Goal: Task Accomplishment & Management: Use online tool/utility

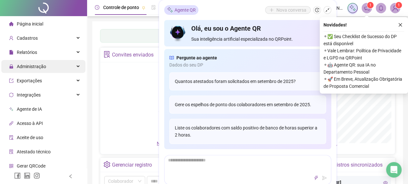
click at [52, 70] on div "Administração" at bounding box center [43, 66] width 84 height 13
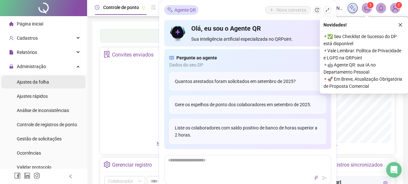
click at [46, 86] on div "Ajustes da folha" at bounding box center [33, 82] width 32 height 13
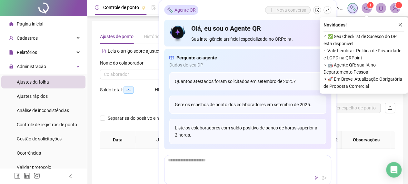
type input "**********"
click at [137, 76] on input "search" at bounding box center [144, 74] width 81 height 10
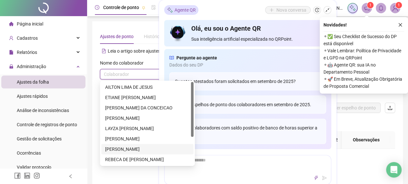
click at [126, 148] on div "[PERSON_NAME]" at bounding box center [147, 149] width 85 height 7
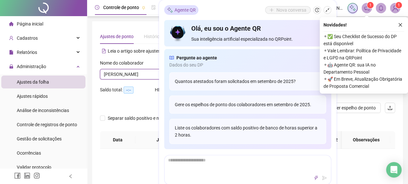
click at [397, 25] on button "button" at bounding box center [401, 25] width 8 height 8
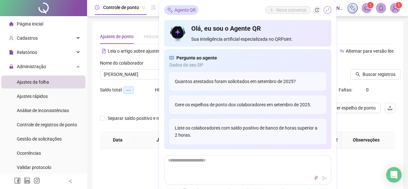
click at [328, 11] on icon "shrink" at bounding box center [327, 10] width 5 height 5
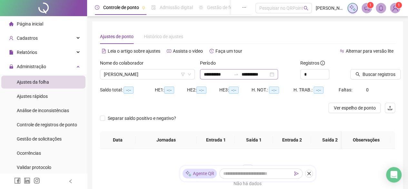
click at [278, 75] on div "**********" at bounding box center [239, 74] width 78 height 10
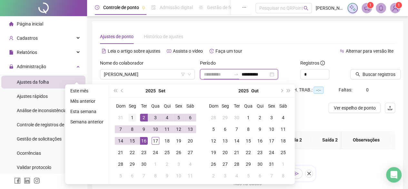
type input "**********"
click at [133, 117] on div "1" at bounding box center [132, 118] width 8 height 8
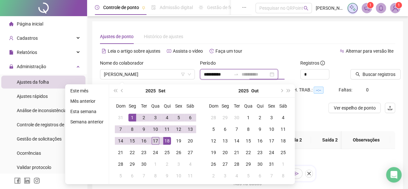
type input "**********"
click at [157, 138] on div "17" at bounding box center [156, 141] width 8 height 8
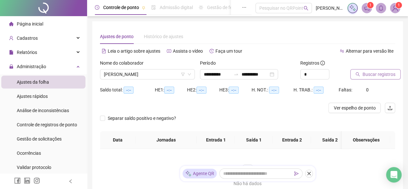
click at [366, 73] on span "Buscar registros" at bounding box center [379, 74] width 33 height 7
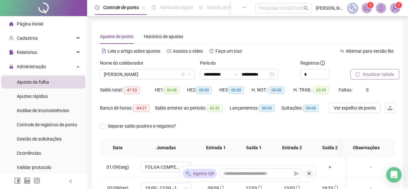
click at [369, 76] on span "Atualizar tabela" at bounding box center [379, 74] width 32 height 7
click at [170, 71] on span "[PERSON_NAME]" at bounding box center [147, 74] width 87 height 10
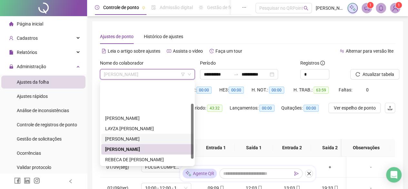
scroll to position [32, 0]
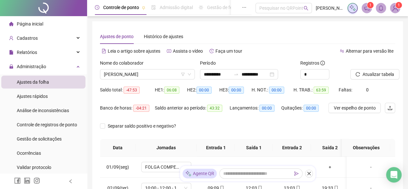
click at [228, 135] on div "Separar saldo positivo e negativo?" at bounding box center [247, 130] width 295 height 18
click at [168, 73] on span "[PERSON_NAME]" at bounding box center [147, 74] width 87 height 10
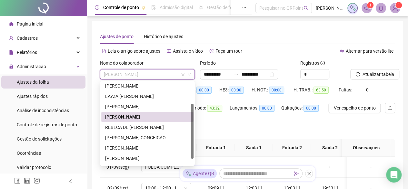
scroll to position [41, 0]
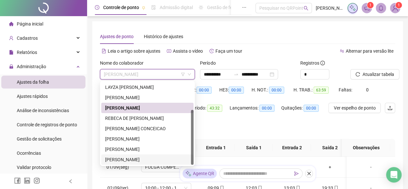
click at [144, 157] on div "[PERSON_NAME]" at bounding box center [147, 159] width 85 height 7
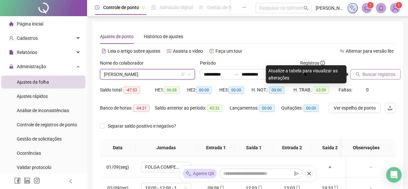
click at [363, 75] on span "Buscar registros" at bounding box center [379, 74] width 33 height 7
